Goal: Transaction & Acquisition: Purchase product/service

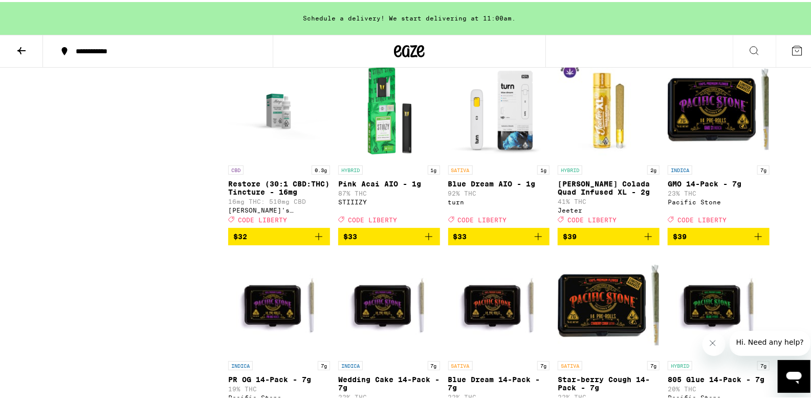
scroll to position [4503, 0]
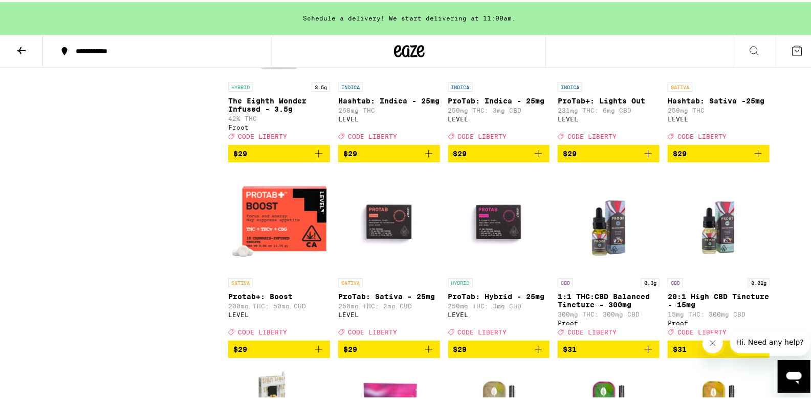
click at [25, 52] on icon at bounding box center [21, 48] width 12 height 12
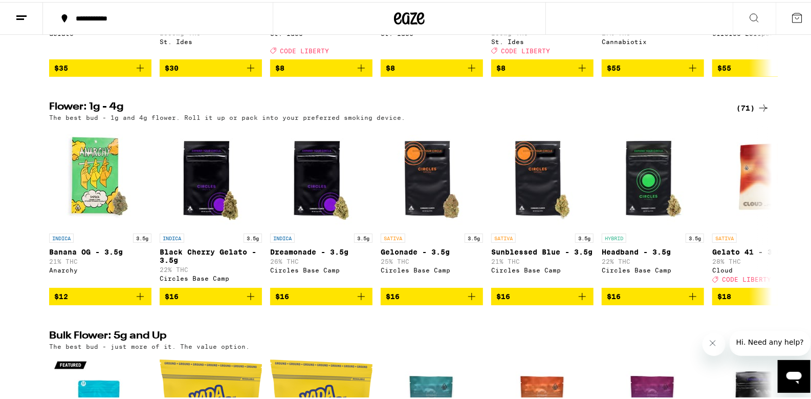
scroll to position [1023, 0]
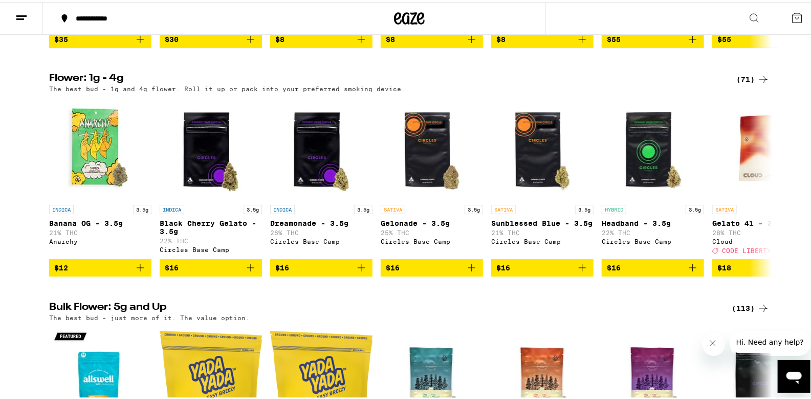
click at [746, 83] on div "(71)" at bounding box center [752, 77] width 33 height 12
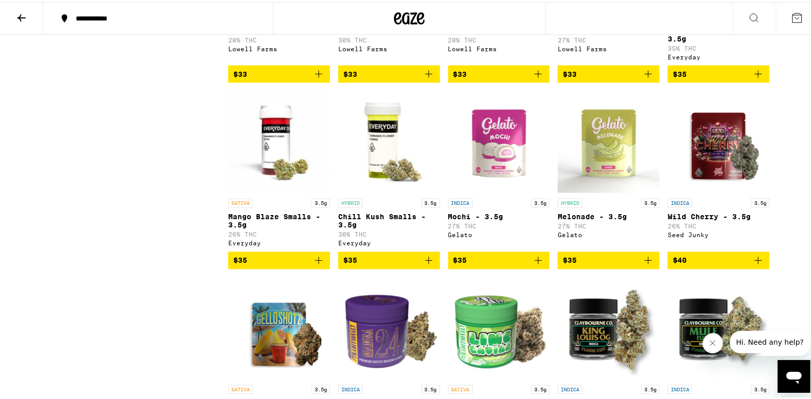
scroll to position [818, 0]
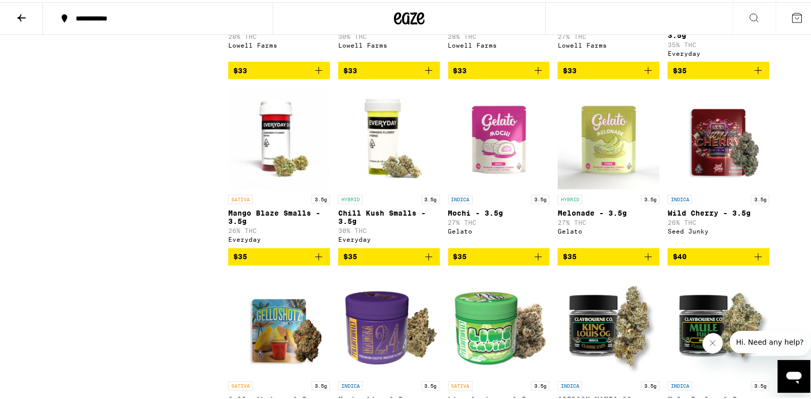
click at [693, 261] on span "$40" at bounding box center [719, 255] width 92 height 12
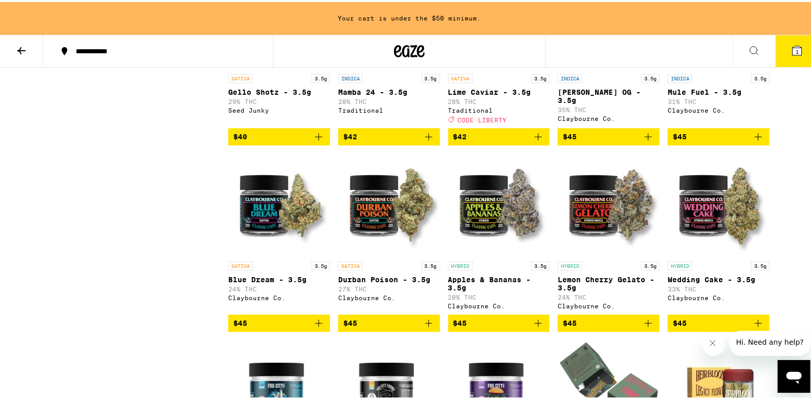
scroll to position [1056, 0]
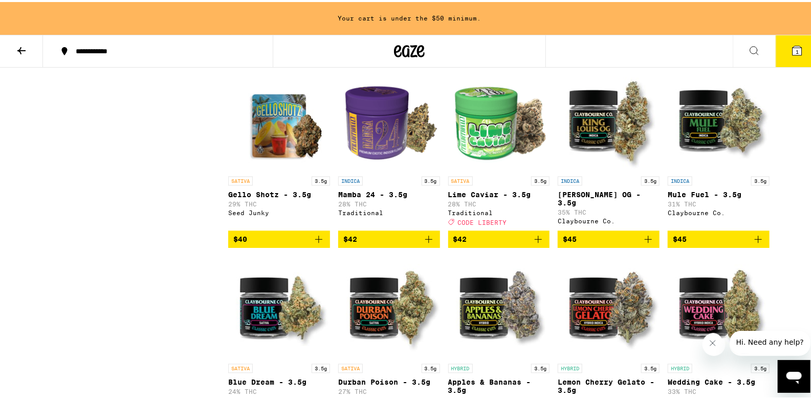
click at [370, 243] on span "$42" at bounding box center [389, 237] width 92 height 12
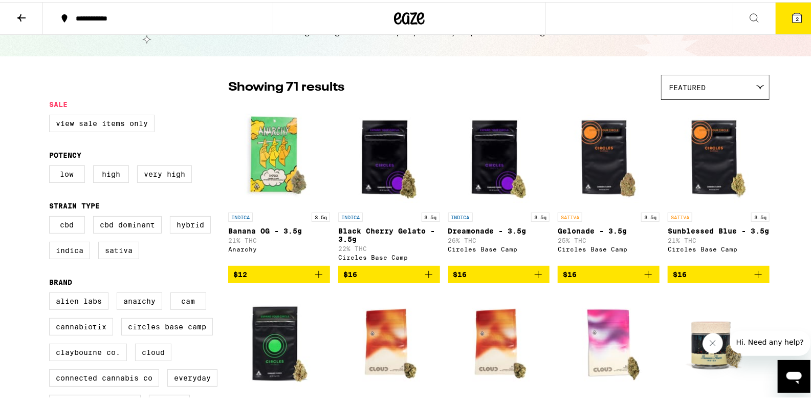
scroll to position [0, 0]
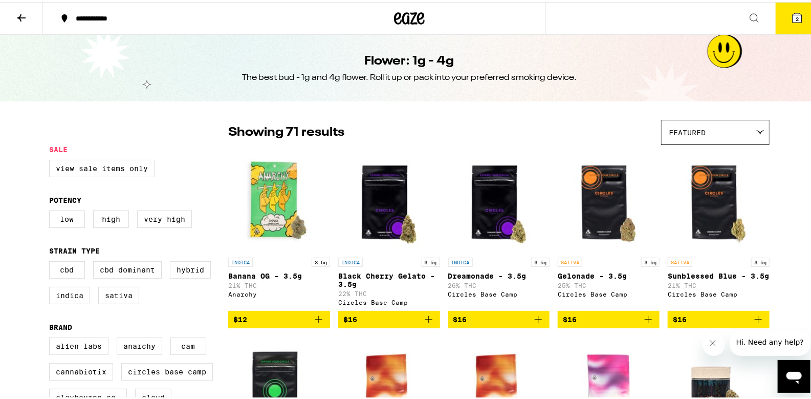
click at [15, 6] on button at bounding box center [21, 17] width 43 height 32
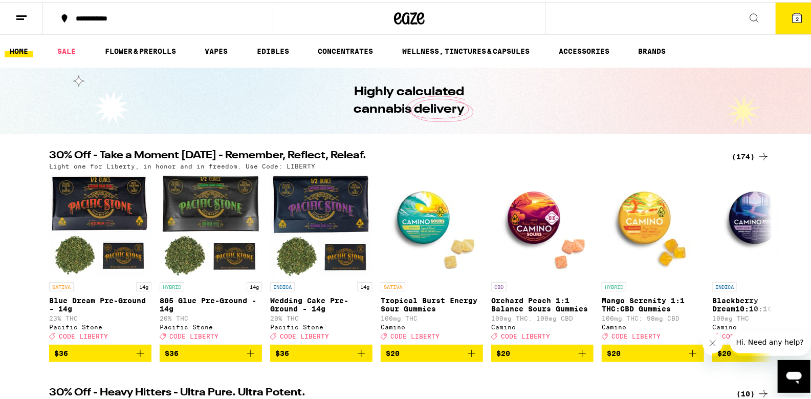
click at [742, 155] on div "(174)" at bounding box center [751, 154] width 38 height 12
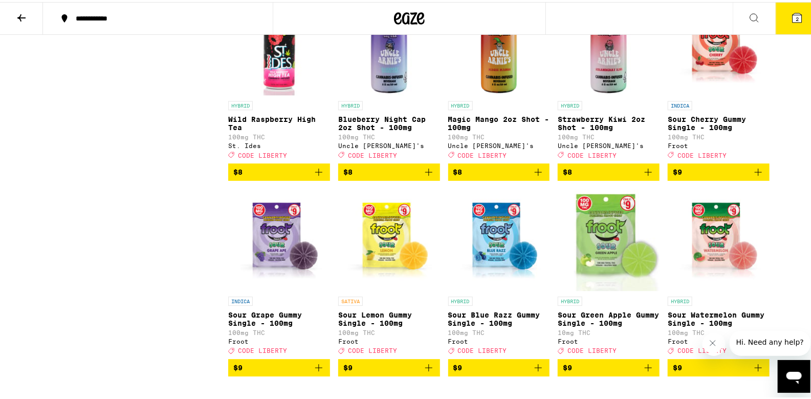
scroll to position [1126, 0]
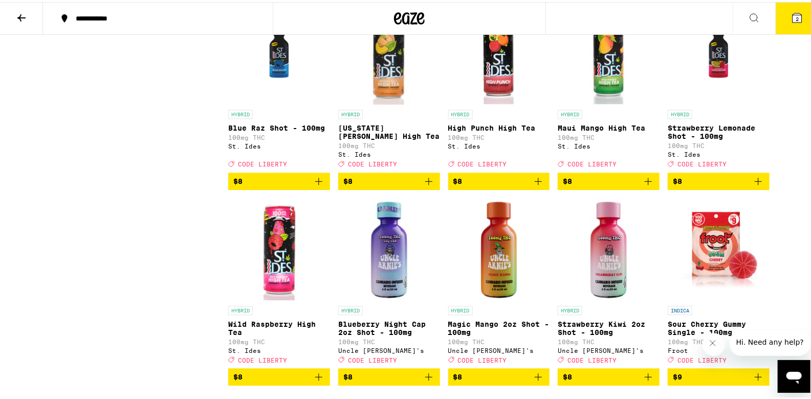
click at [532, 185] on icon "Add to bag" at bounding box center [538, 179] width 12 height 12
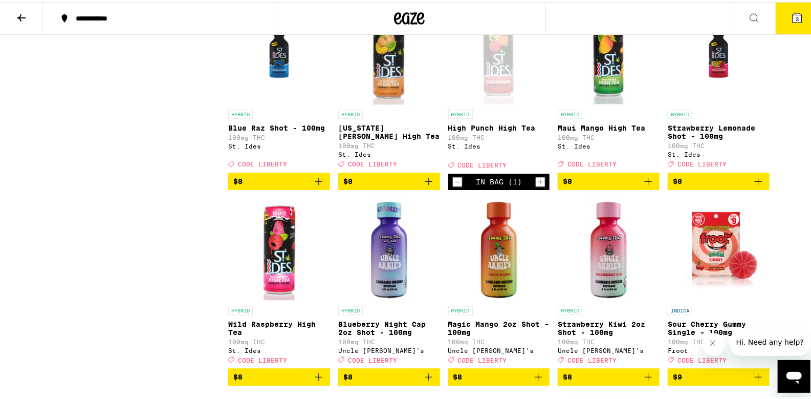
click at [541, 186] on icon "Increment" at bounding box center [540, 179] width 9 height 12
click at [313, 185] on icon "Add to bag" at bounding box center [319, 179] width 12 height 12
click at [311, 188] on div "In Bag (1)" at bounding box center [279, 179] width 102 height 16
click at [316, 186] on icon "Increment" at bounding box center [320, 179] width 9 height 12
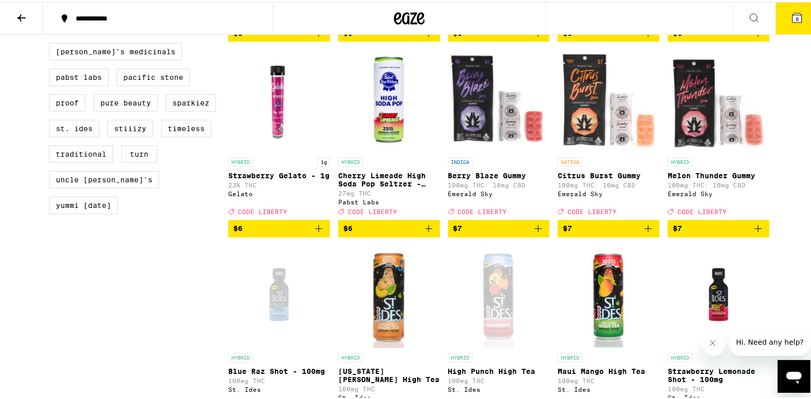
scroll to position [921, 0]
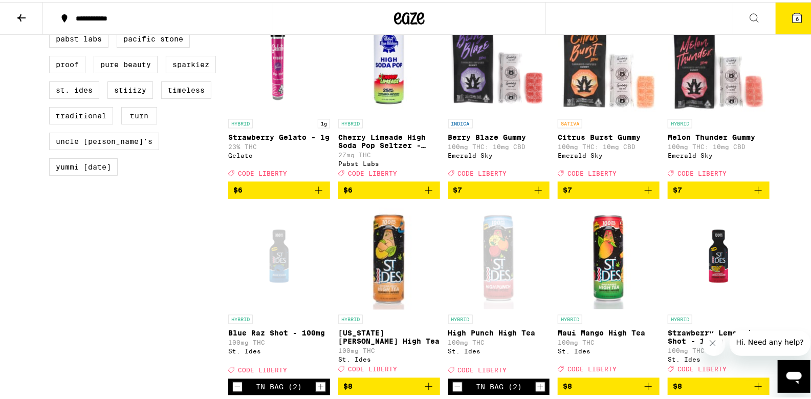
click at [533, 194] on icon "Add to bag" at bounding box center [538, 188] width 12 height 12
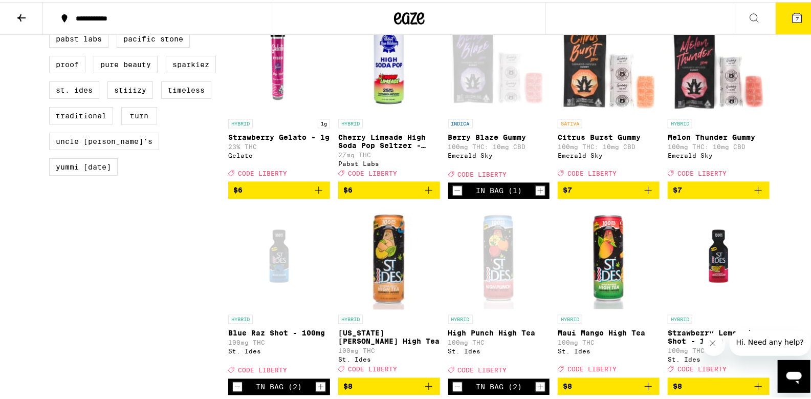
click at [758, 194] on icon "Add to bag" at bounding box center [758, 188] width 12 height 12
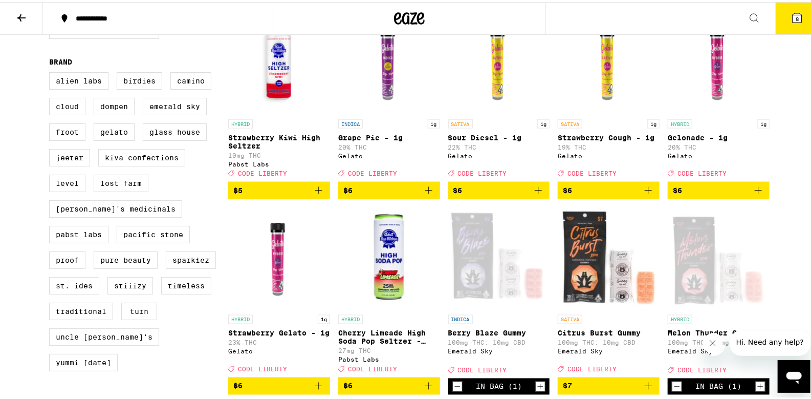
scroll to position [716, 0]
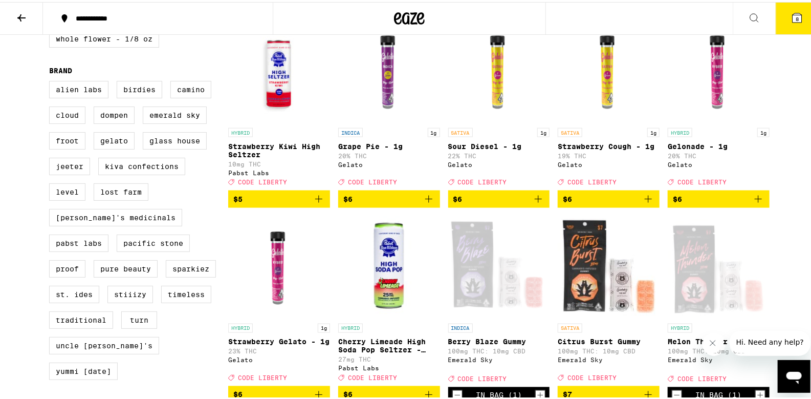
click at [24, 12] on icon at bounding box center [21, 16] width 12 height 12
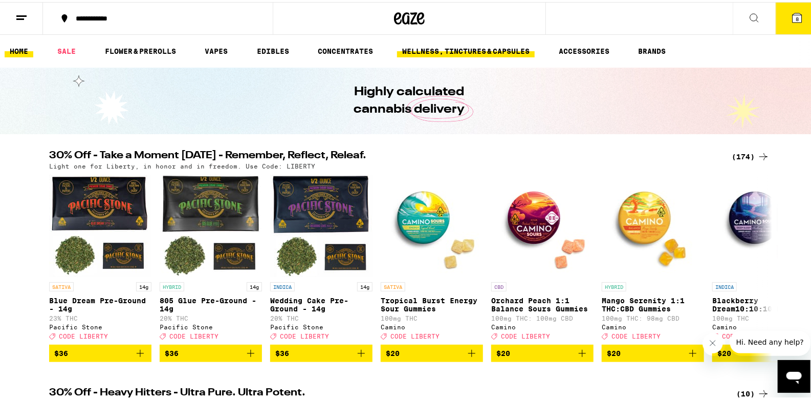
click at [448, 45] on link "WELLNESS, TINCTURES & CAPSULES" at bounding box center [466, 49] width 138 height 12
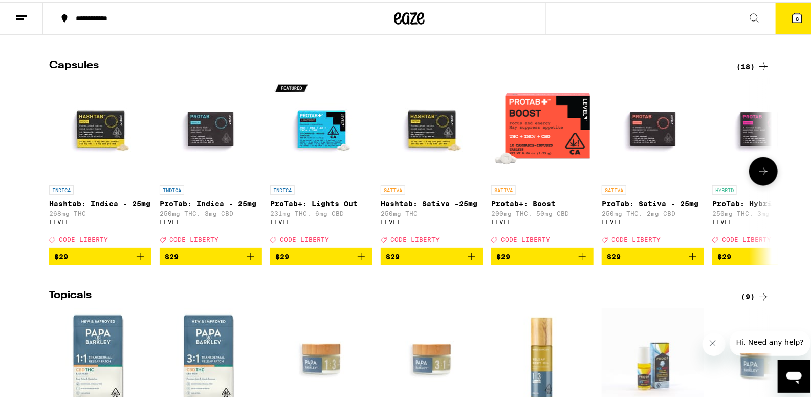
scroll to position [818, 0]
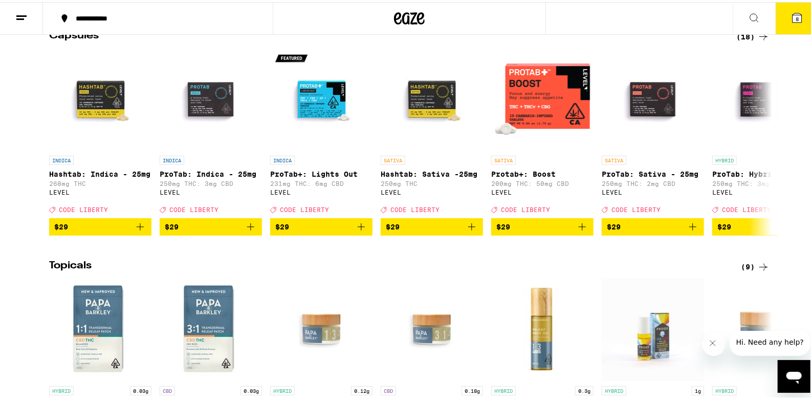
click at [763, 41] on icon at bounding box center [763, 35] width 12 height 12
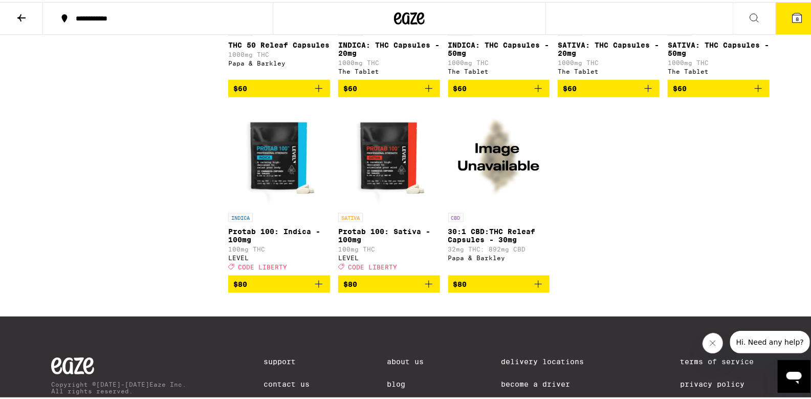
scroll to position [511, 0]
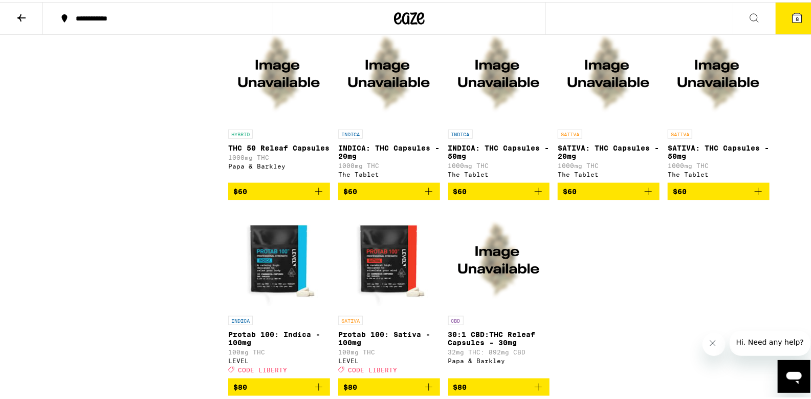
click at [318, 195] on icon "Add to bag" at bounding box center [319, 189] width 12 height 12
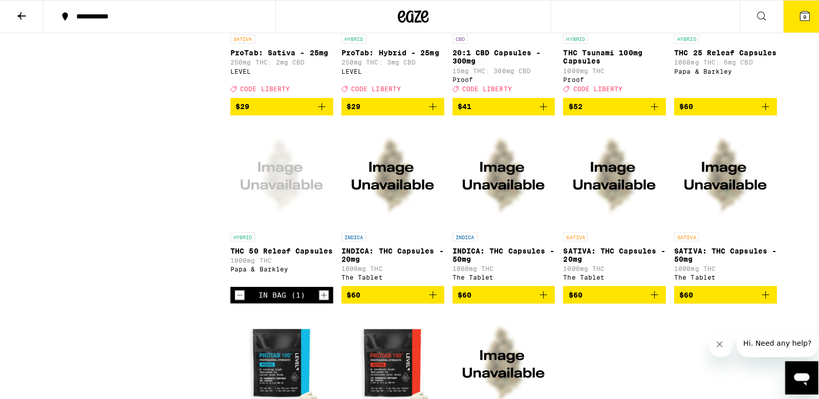
scroll to position [0, 0]
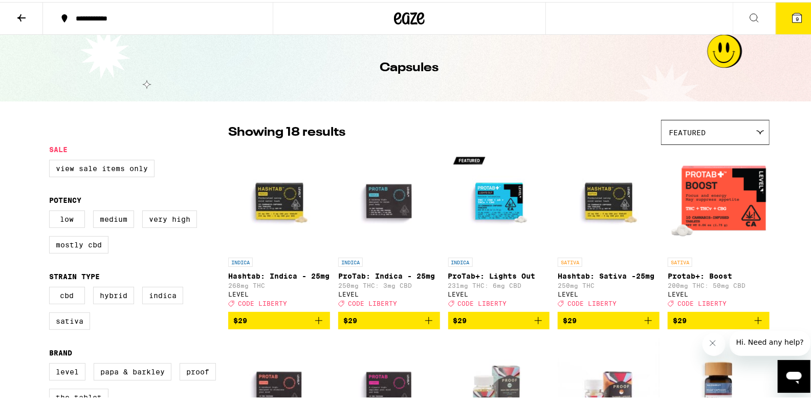
click at [796, 16] on span "9" at bounding box center [797, 17] width 3 height 6
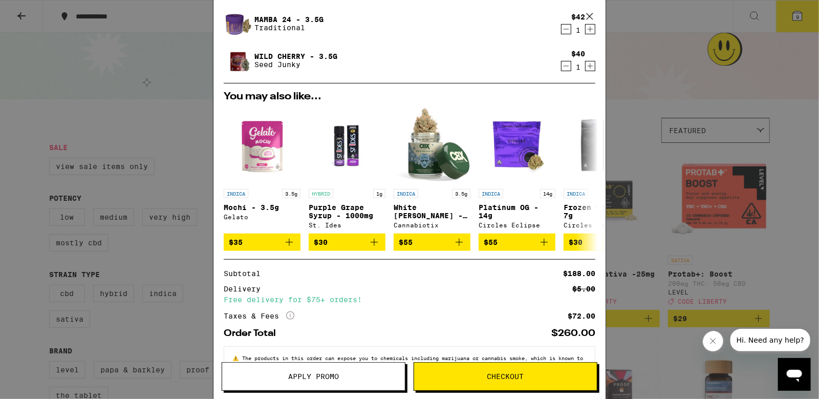
scroll to position [245, 0]
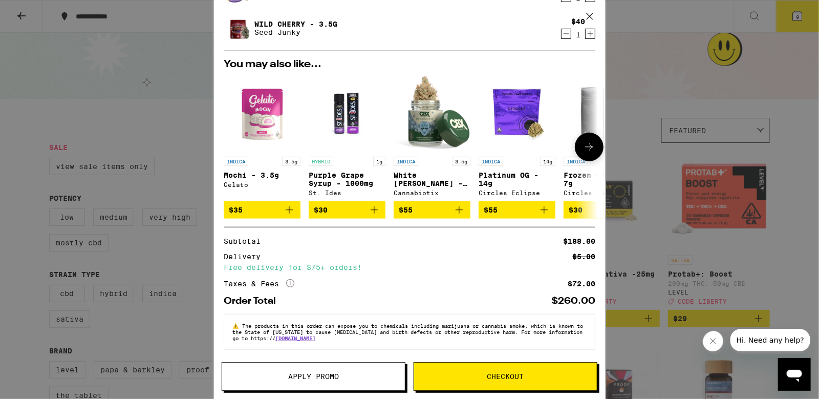
click at [583, 141] on icon at bounding box center [589, 147] width 12 height 12
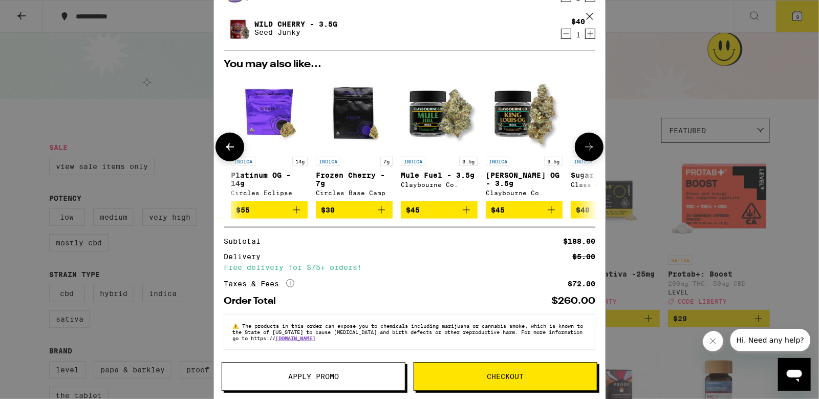
scroll to position [0, 252]
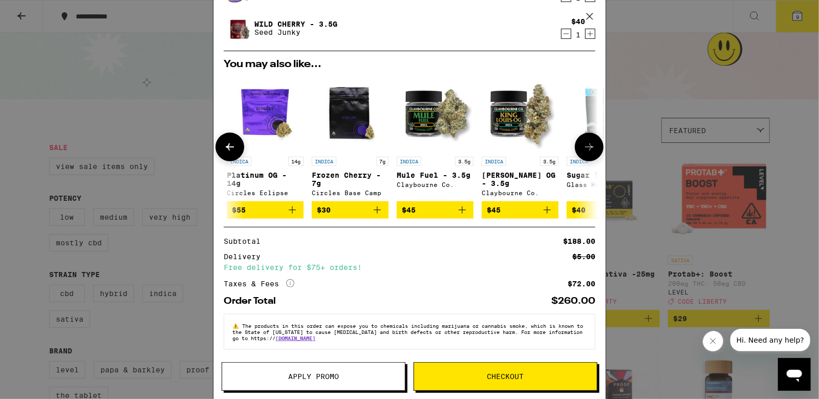
click at [583, 141] on icon at bounding box center [589, 147] width 12 height 12
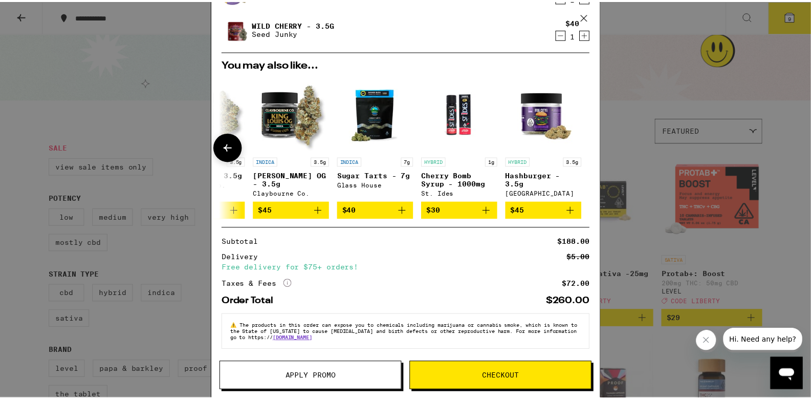
scroll to position [0, 485]
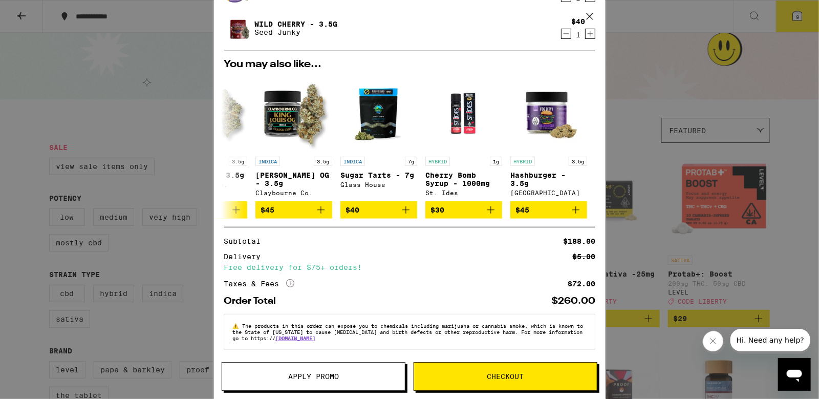
click at [498, 374] on span "Checkout" at bounding box center [505, 376] width 37 height 7
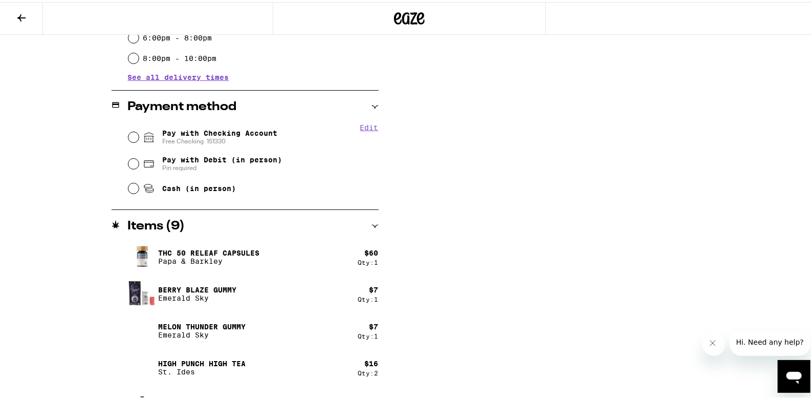
scroll to position [409, 0]
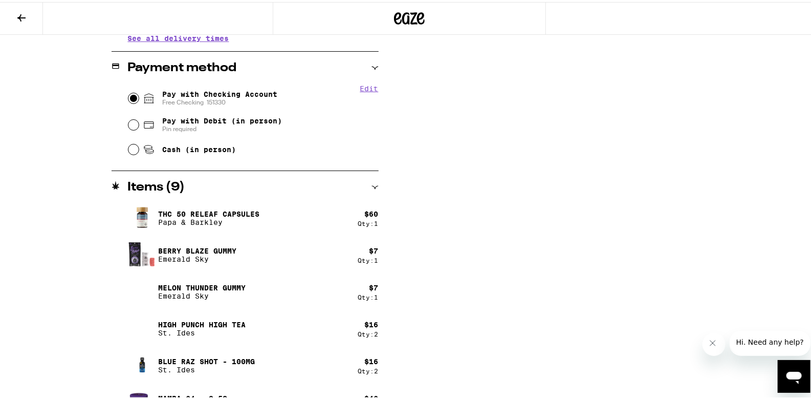
click at [128, 97] on input "Pay with Checking Account Free Checking [FINANCIAL_ID]" at bounding box center [133, 96] width 10 height 10
radio input "true"
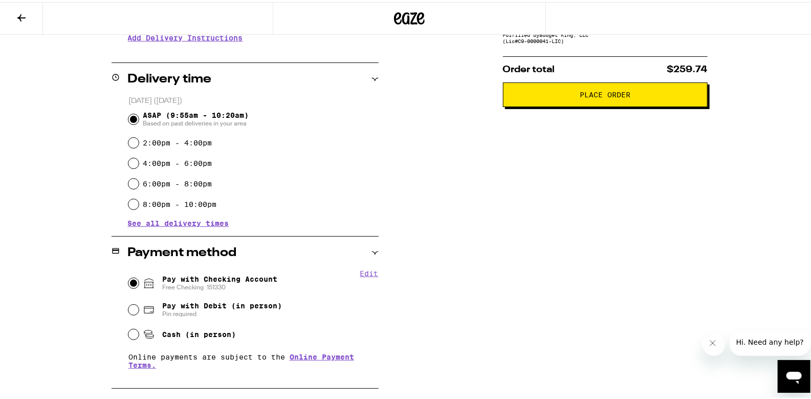
scroll to position [0, 0]
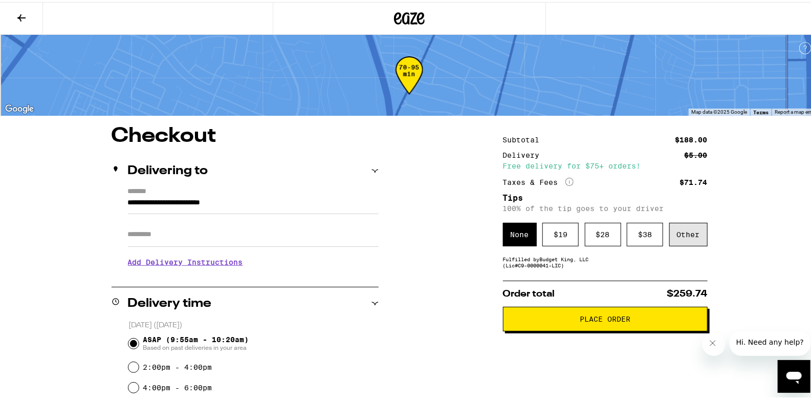
click at [688, 241] on div "Other" at bounding box center [688, 233] width 38 height 24
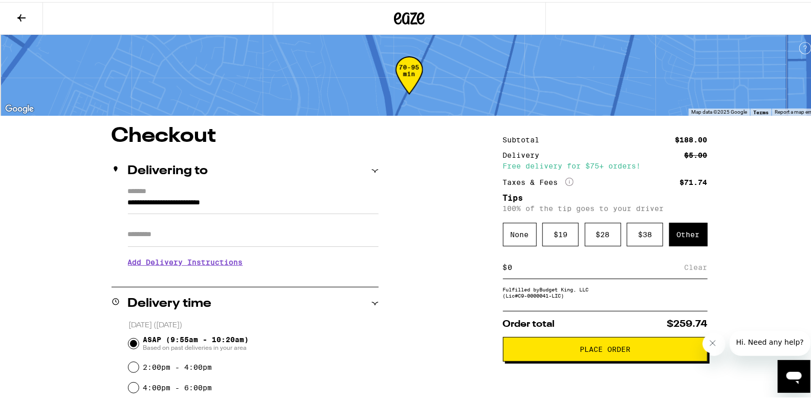
click at [522, 268] on input at bounding box center [596, 264] width 177 height 9
type input "12"
click at [607, 357] on button "Place Order" at bounding box center [605, 347] width 205 height 25
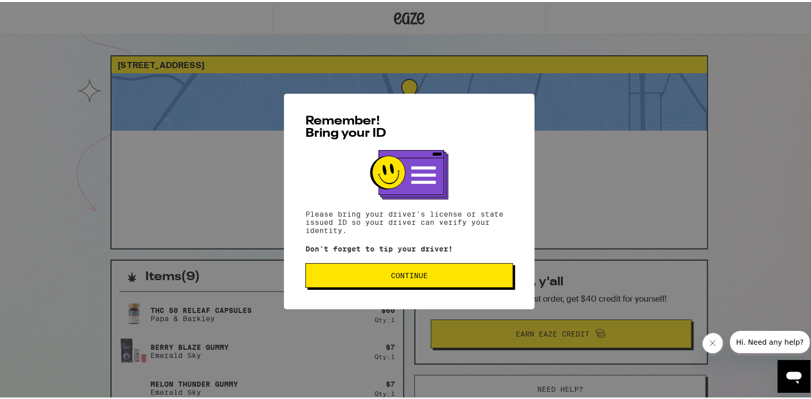
click at [474, 272] on span "Continue" at bounding box center [409, 273] width 190 height 7
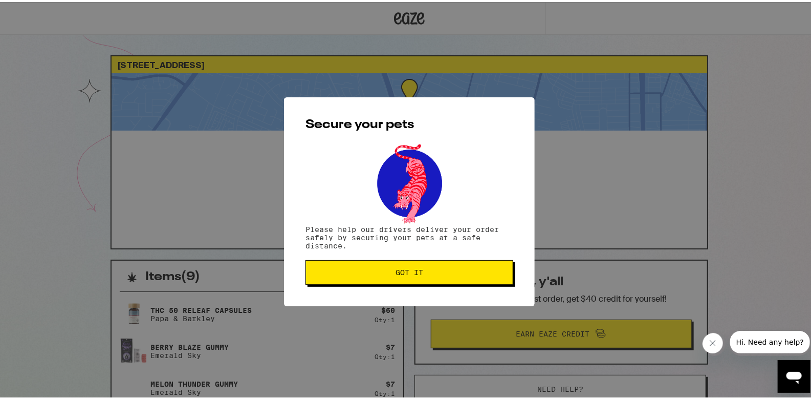
click at [474, 272] on span "Got it" at bounding box center [409, 270] width 190 height 7
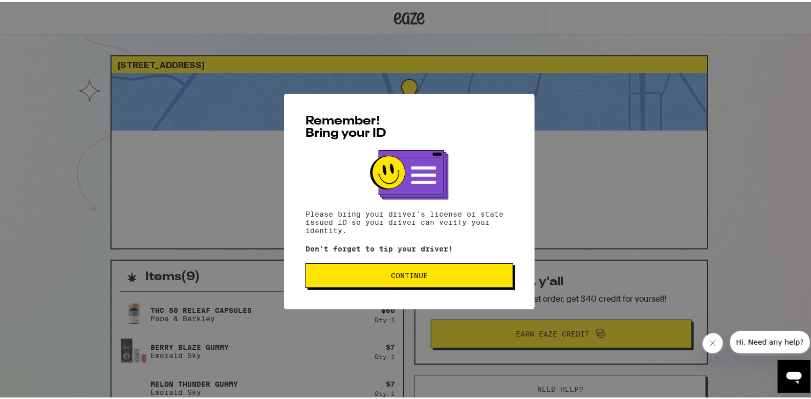
click at [396, 283] on button "Continue" at bounding box center [409, 273] width 208 height 25
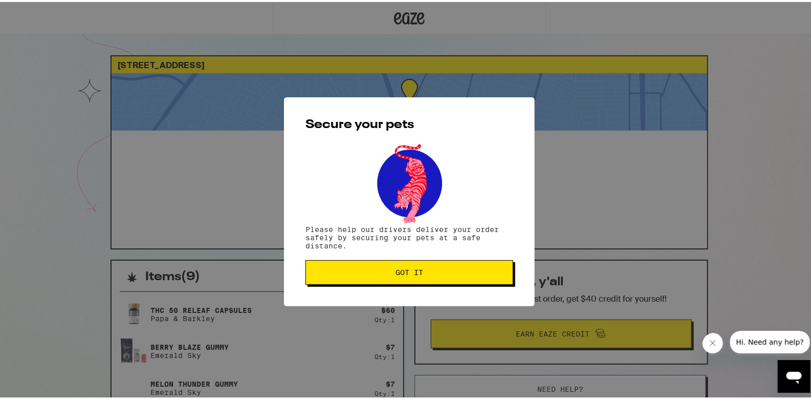
click at [396, 278] on button "Got it" at bounding box center [409, 270] width 208 height 25
